Goal: Information Seeking & Learning: Check status

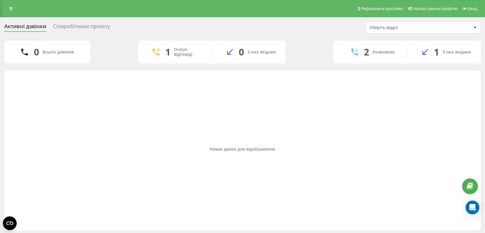
click at [118, 192] on div "Немає даних для відображення" at bounding box center [243, 148] width 468 height 151
click at [115, 212] on div "Немає даних для відображення" at bounding box center [243, 148] width 468 height 151
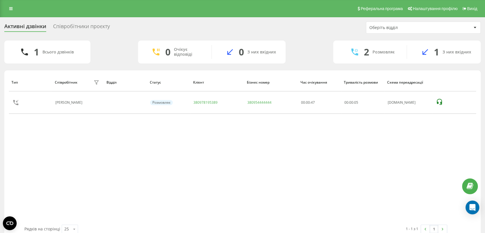
click at [425, 170] on div "Тип Співробітник фільтру Відділ Статус Клієнт Бізнес номер Час очікування Трива…" at bounding box center [243, 148] width 468 height 151
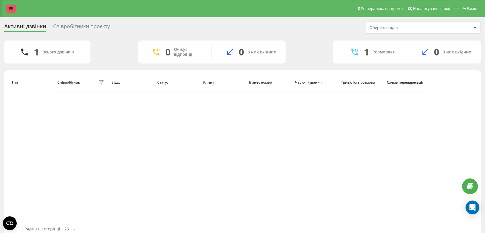
click at [12, 8] on icon at bounding box center [10, 9] width 3 height 4
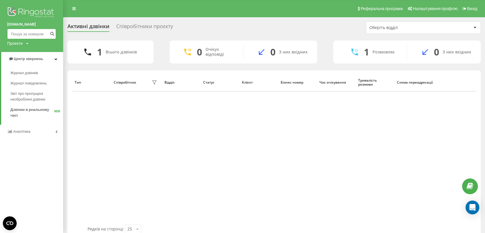
click at [26, 35] on input at bounding box center [31, 34] width 49 height 10
paste input "380663566946"
type input "380663566946"
click at [49, 31] on button "submit" at bounding box center [52, 34] width 8 height 10
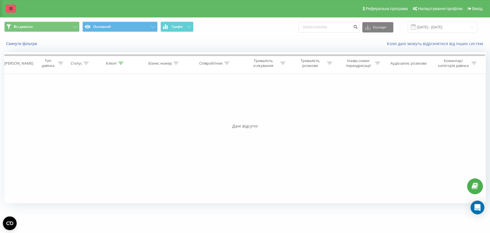
click at [7, 5] on link at bounding box center [11, 9] width 10 height 8
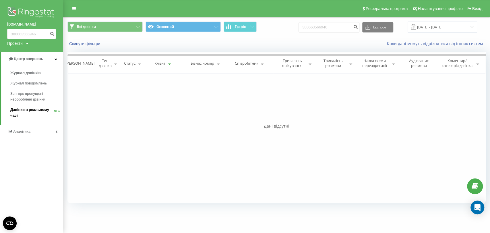
click at [37, 109] on span "Дзвінки в реальному часі" at bounding box center [32, 112] width 44 height 11
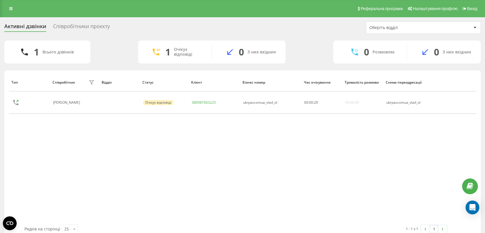
click at [163, 187] on div "Тип Співробітник фільтру Відділ Статус Клієнт Бізнес номер Час очікування Трива…" at bounding box center [243, 148] width 468 height 151
click at [156, 166] on div "Тип Співробітник фільтру Відділ Статус Клієнт Бізнес номер Час очікування Трива…" at bounding box center [243, 148] width 468 height 151
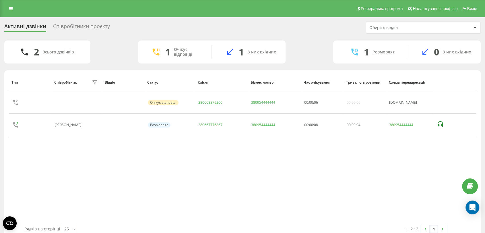
click at [201, 201] on div "Тип Співробітник фільтру Відділ Статус Клієнт Бізнес номер Час очікування Трива…" at bounding box center [243, 148] width 468 height 151
click at [192, 159] on div "Тип Співробітник фільтру Відділ Статус Клієнт Бізнес номер Час очікування Трива…" at bounding box center [243, 148] width 468 height 151
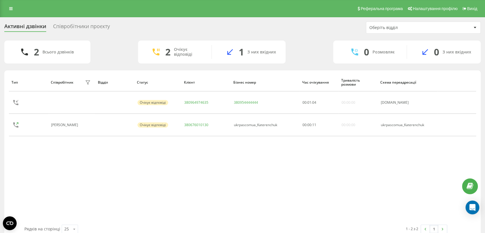
click at [149, 178] on div "Тип Співробітник фільтру Відділ Статус Клієнт Бізнес номер Час очікування Трива…" at bounding box center [243, 148] width 468 height 151
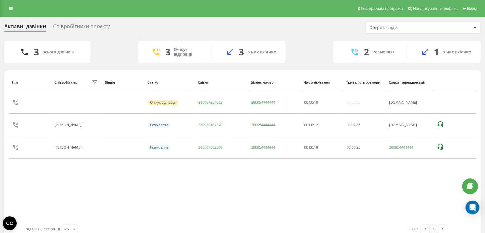
click at [140, 196] on div "Тип Співробітник фільтру Відділ Статус Клієнт Бізнес номер Час очікування Трива…" at bounding box center [243, 148] width 468 height 151
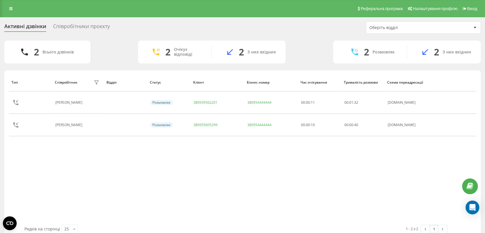
click at [232, 88] on th "Клієнт" at bounding box center [217, 82] width 54 height 18
click at [169, 148] on div "Тип Співробітник фільтру Відділ Статус Клієнт Бізнес номер Час очікування Трива…" at bounding box center [243, 148] width 468 height 151
